Goal: Information Seeking & Learning: Learn about a topic

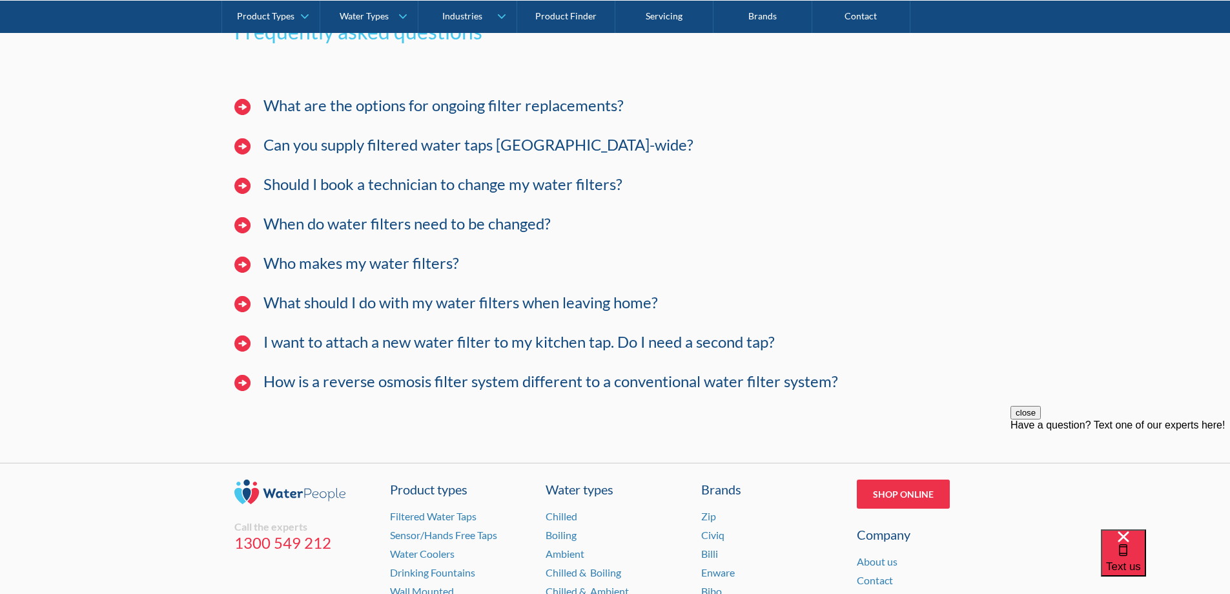
scroll to position [3875, 0]
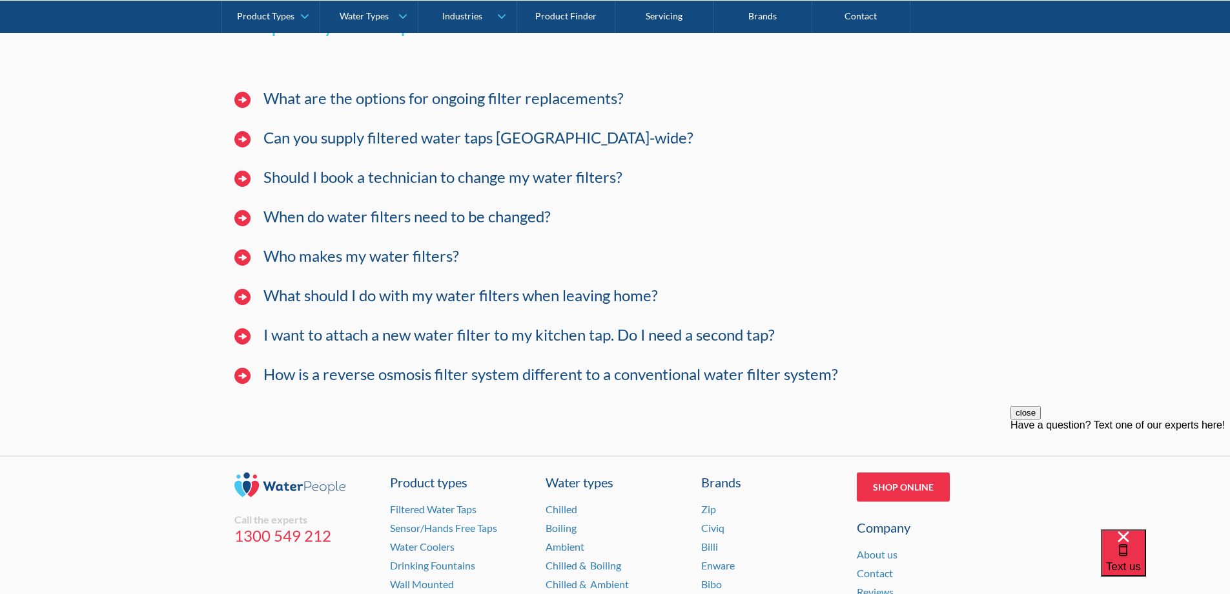
click at [723, 372] on h4 "How is a reverse osmosis filter system different to a conventional water filter…" at bounding box center [551, 374] width 575 height 19
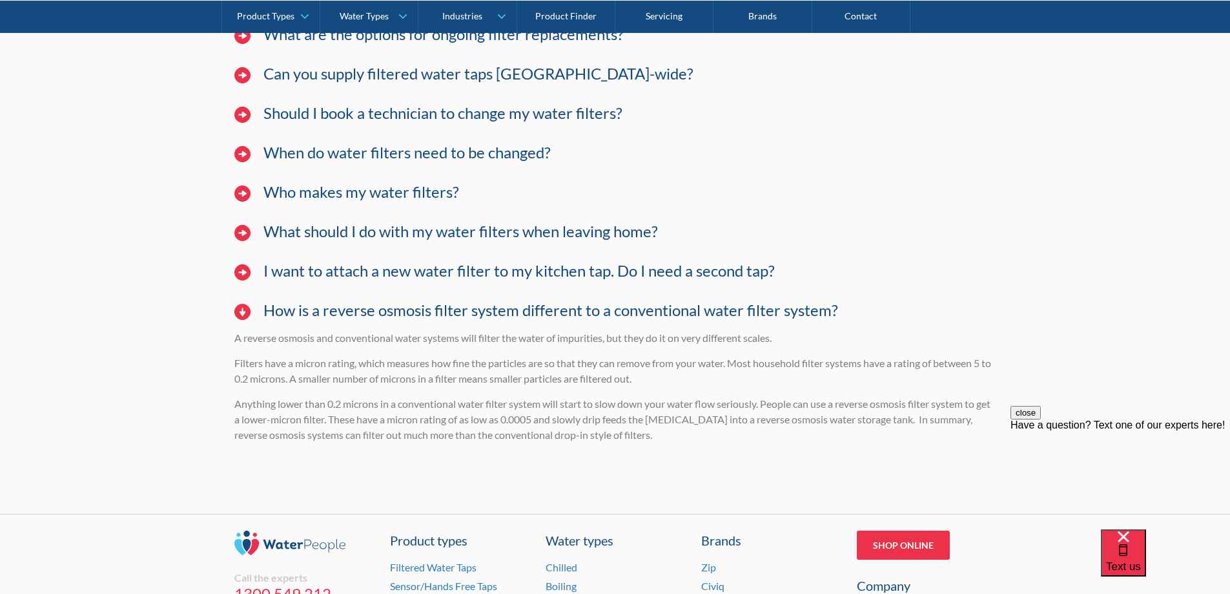
scroll to position [3940, 0]
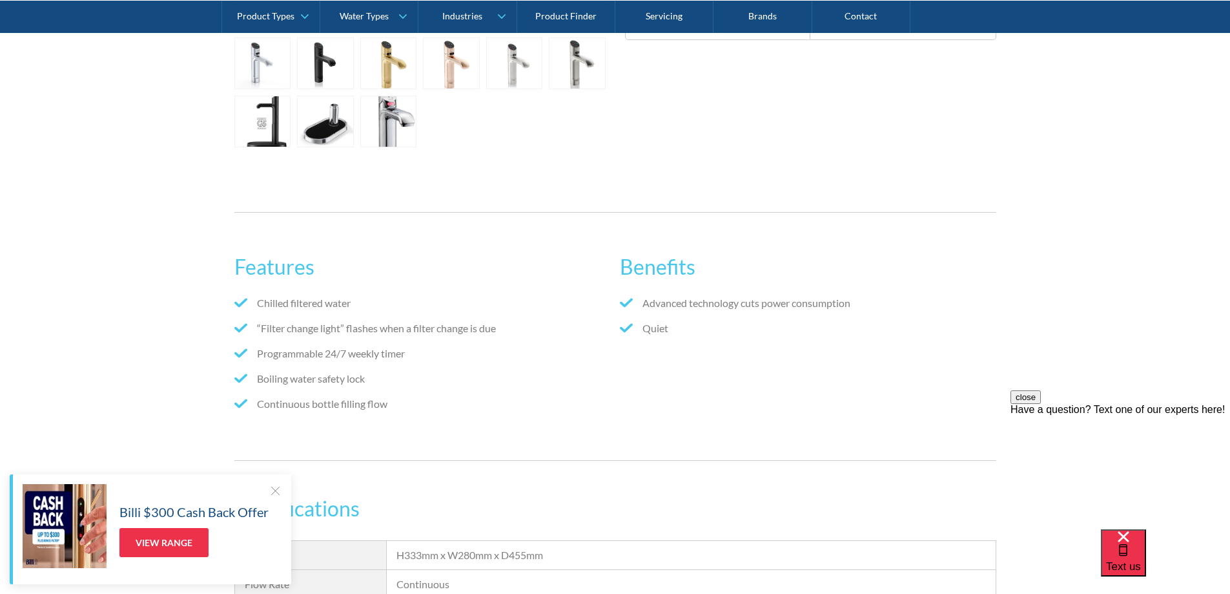
scroll to position [646, 0]
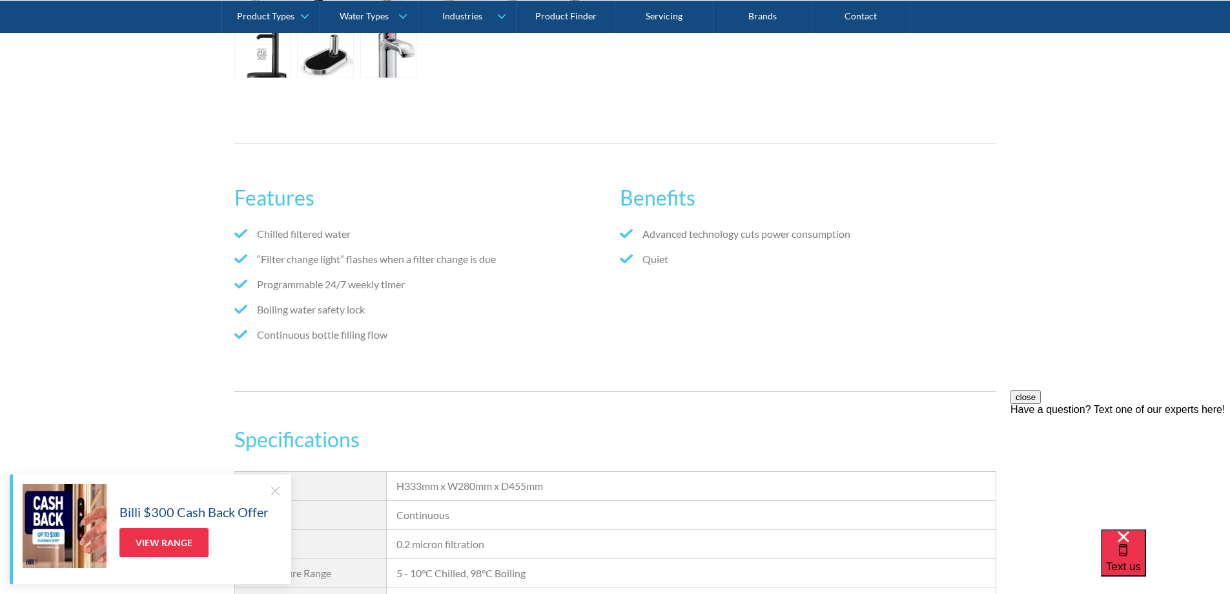
click at [275, 489] on div at bounding box center [275, 490] width 13 height 13
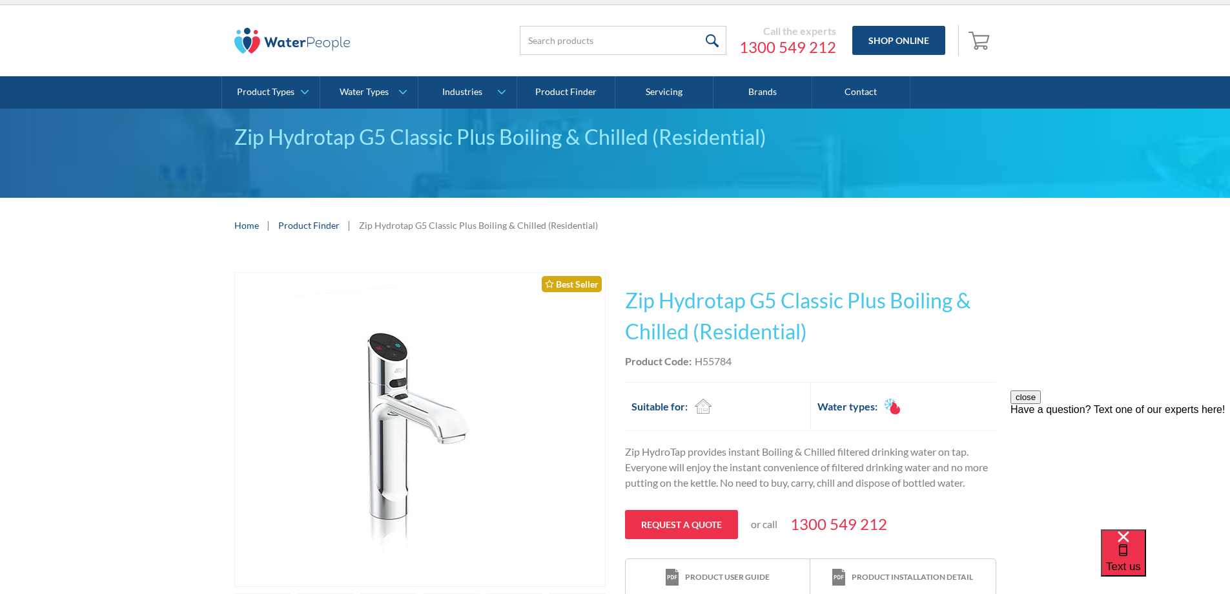
scroll to position [0, 0]
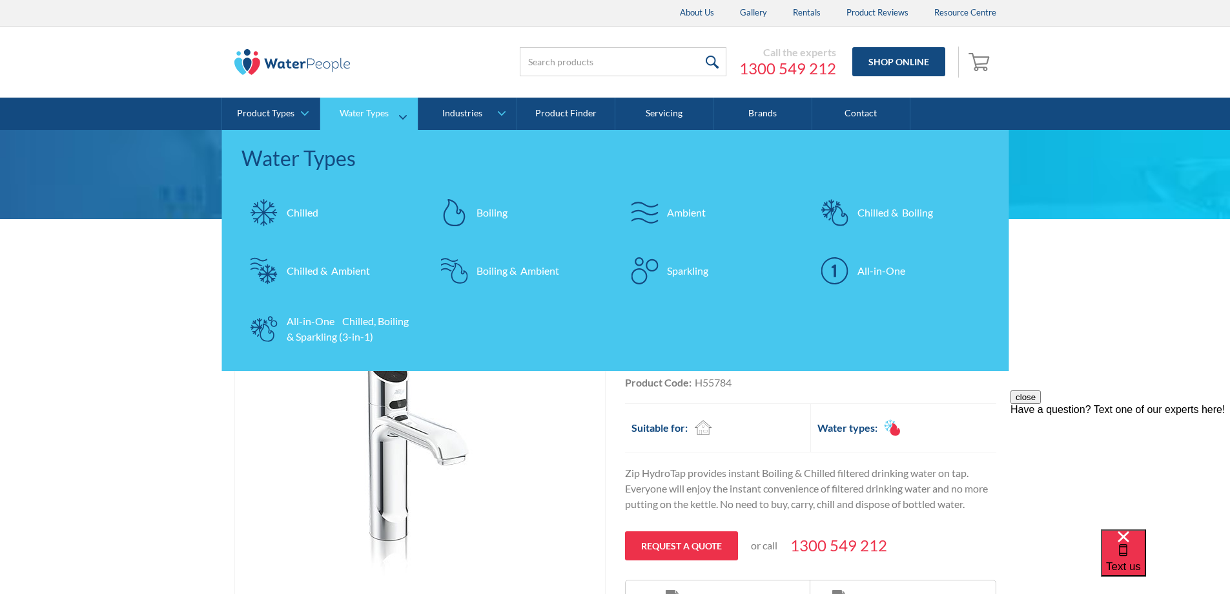
click at [313, 211] on div "Chilled" at bounding box center [303, 213] width 32 height 16
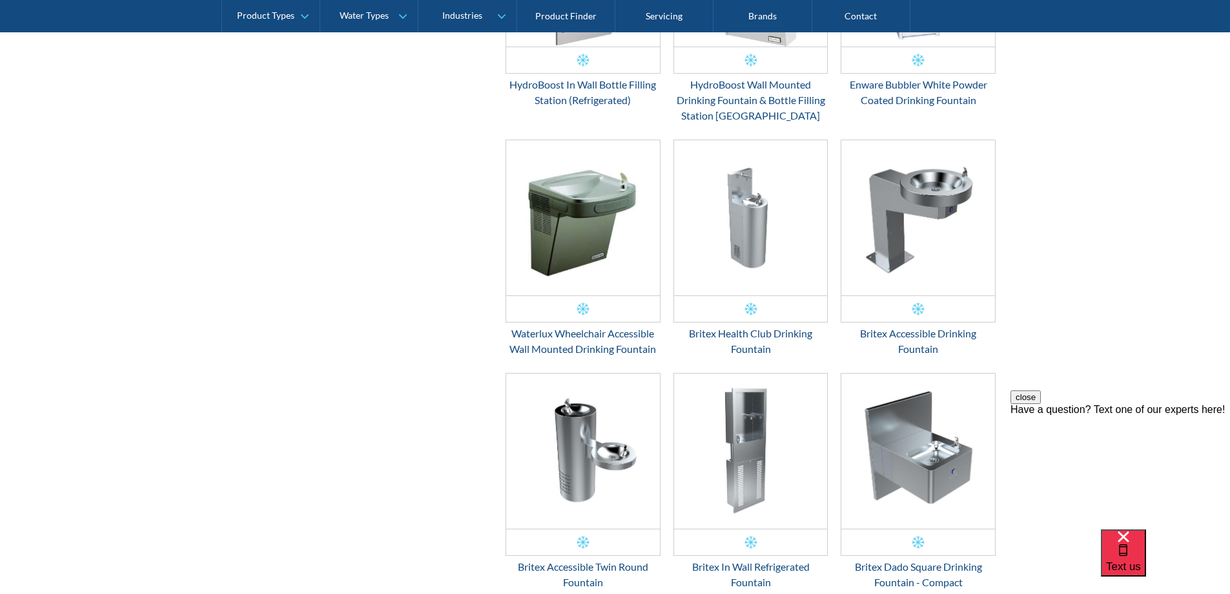
scroll to position [1356, 0]
